Goal: Navigation & Orientation: Go to known website

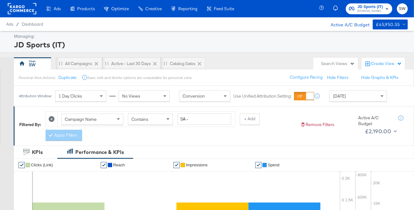
click at [21, 7] on rect at bounding box center [22, 8] width 28 height 11
